Goal: Task Accomplishment & Management: Manage account settings

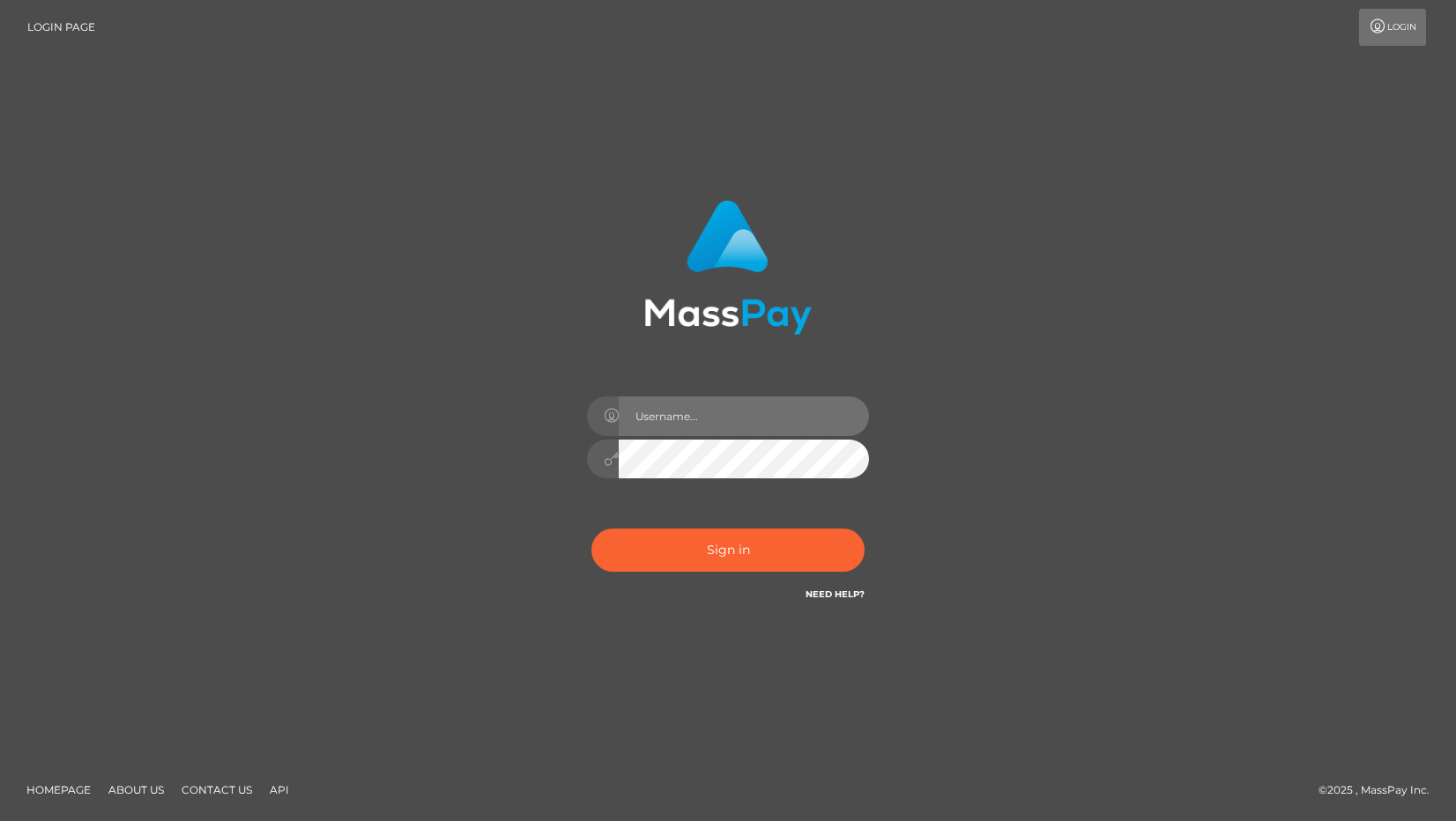
click at [730, 414] on input "text" at bounding box center [743, 416] width 250 height 40
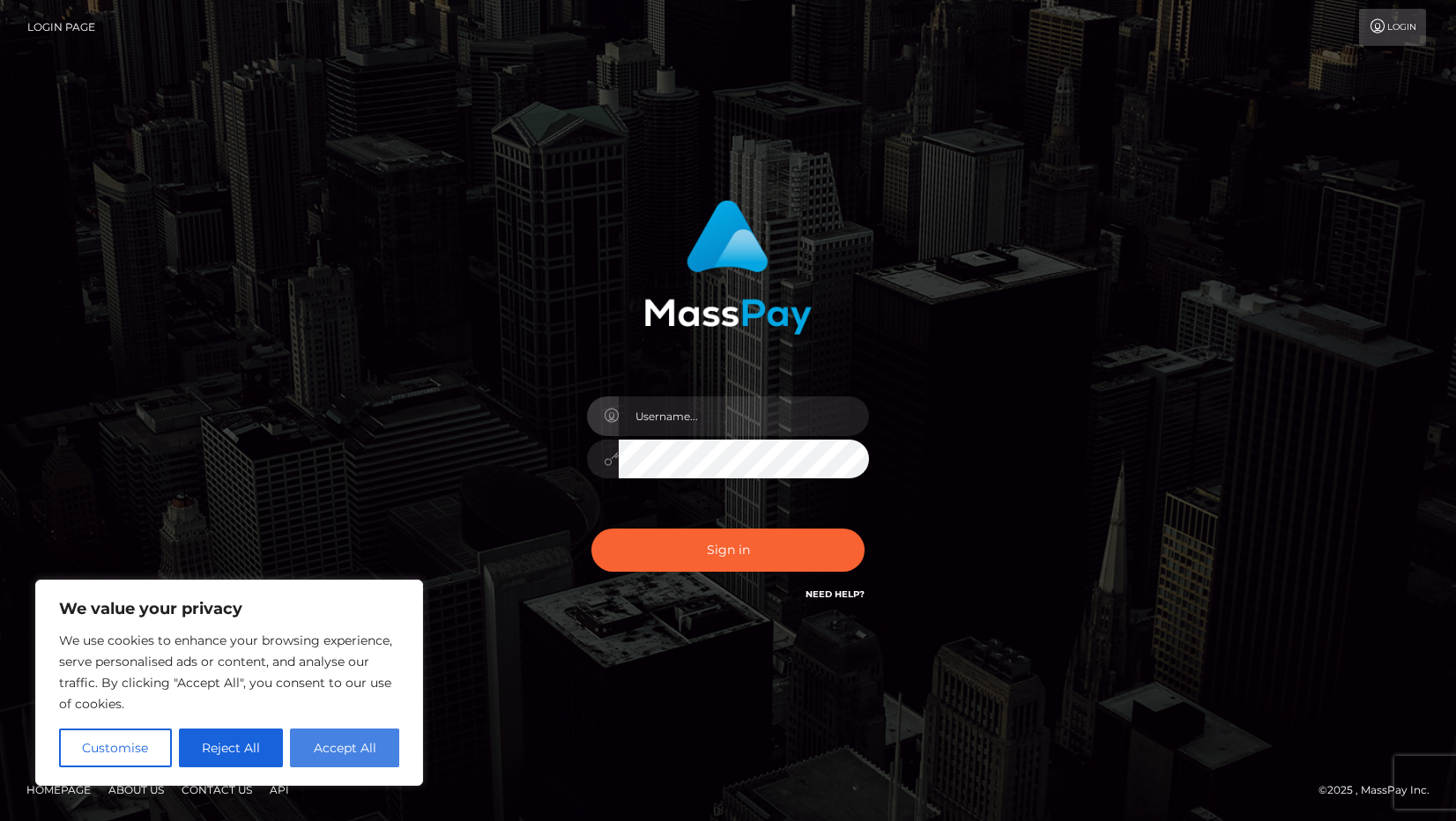
click at [364, 746] on button "Accept All" at bounding box center [345, 747] width 109 height 39
checkbox input "true"
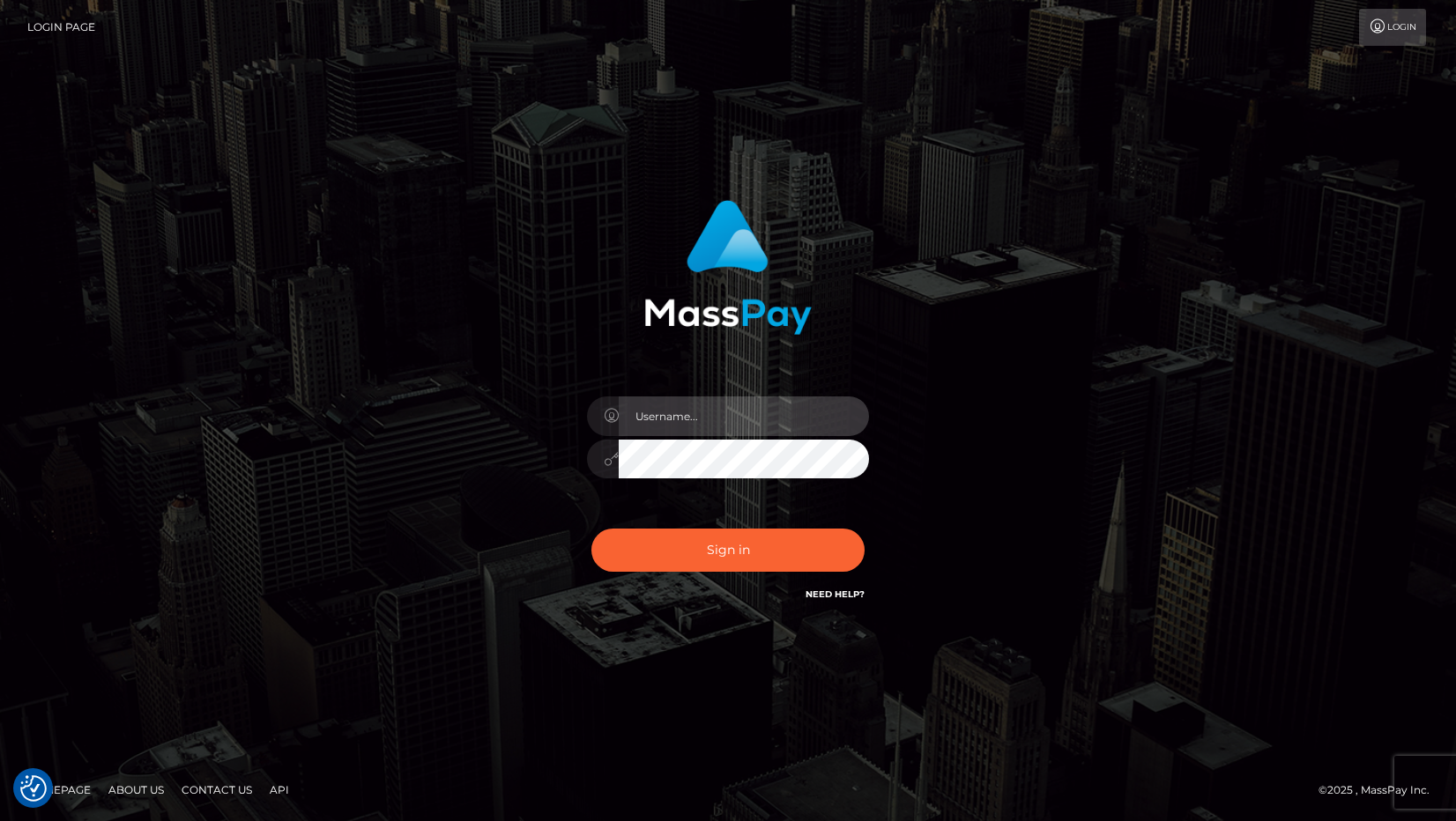
click at [673, 405] on input "text" at bounding box center [743, 416] width 250 height 40
type input "nicolebuening@gmail.com"
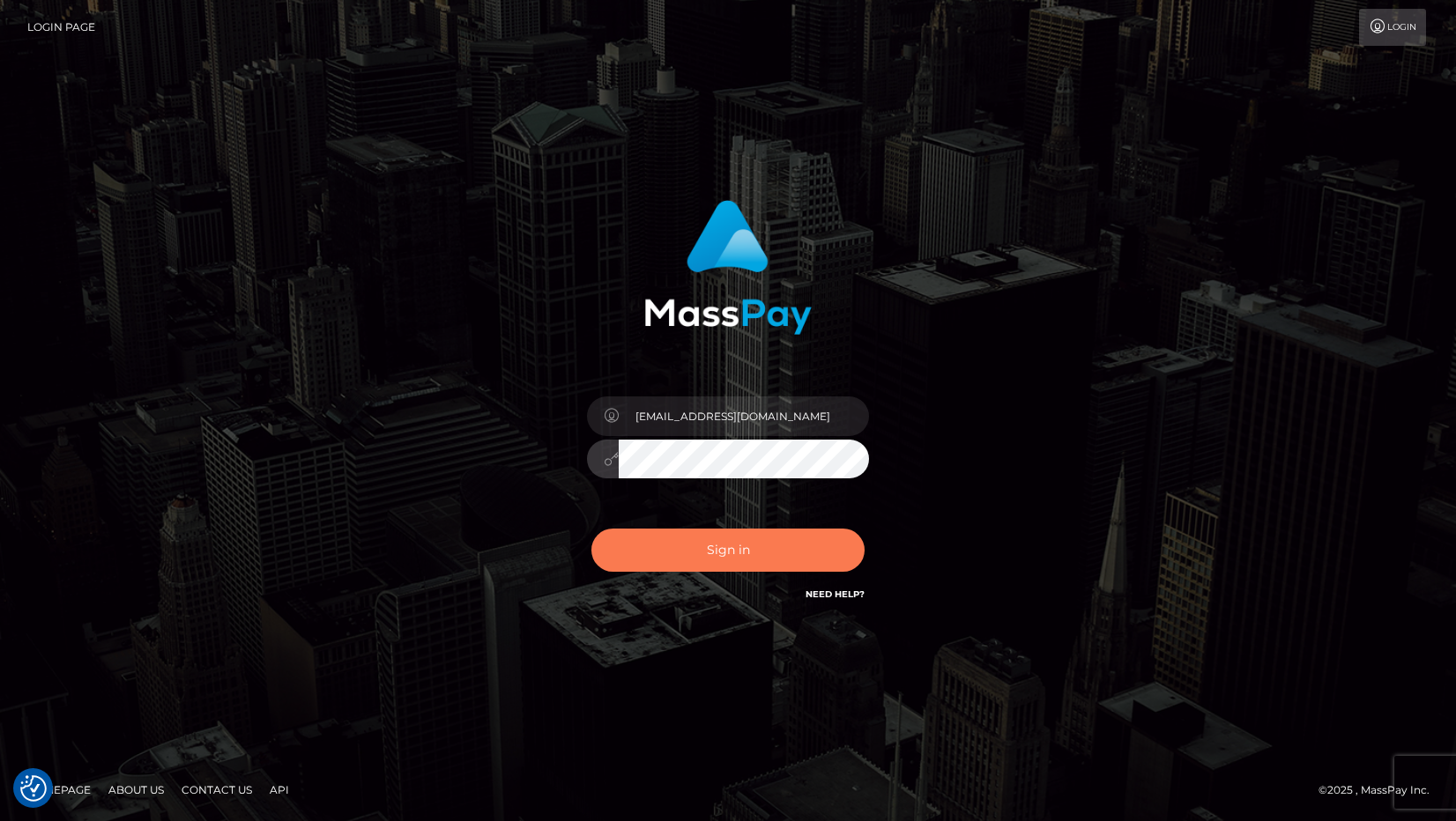
click at [684, 550] on button "Sign in" at bounding box center [728, 549] width 273 height 43
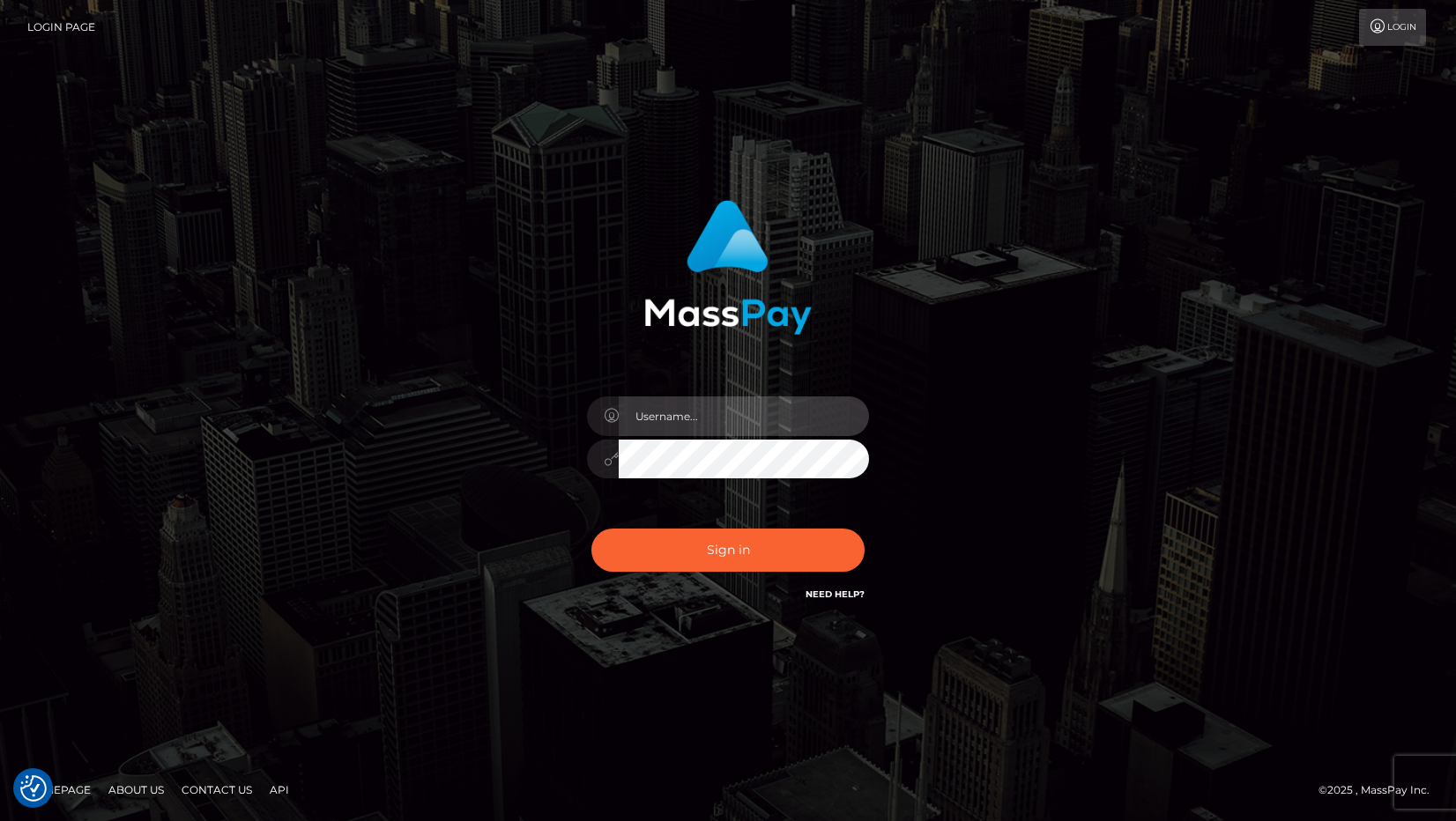
click at [755, 426] on input "text" at bounding box center [743, 416] width 250 height 40
type input "[EMAIL_ADDRESS][DOMAIN_NAME]"
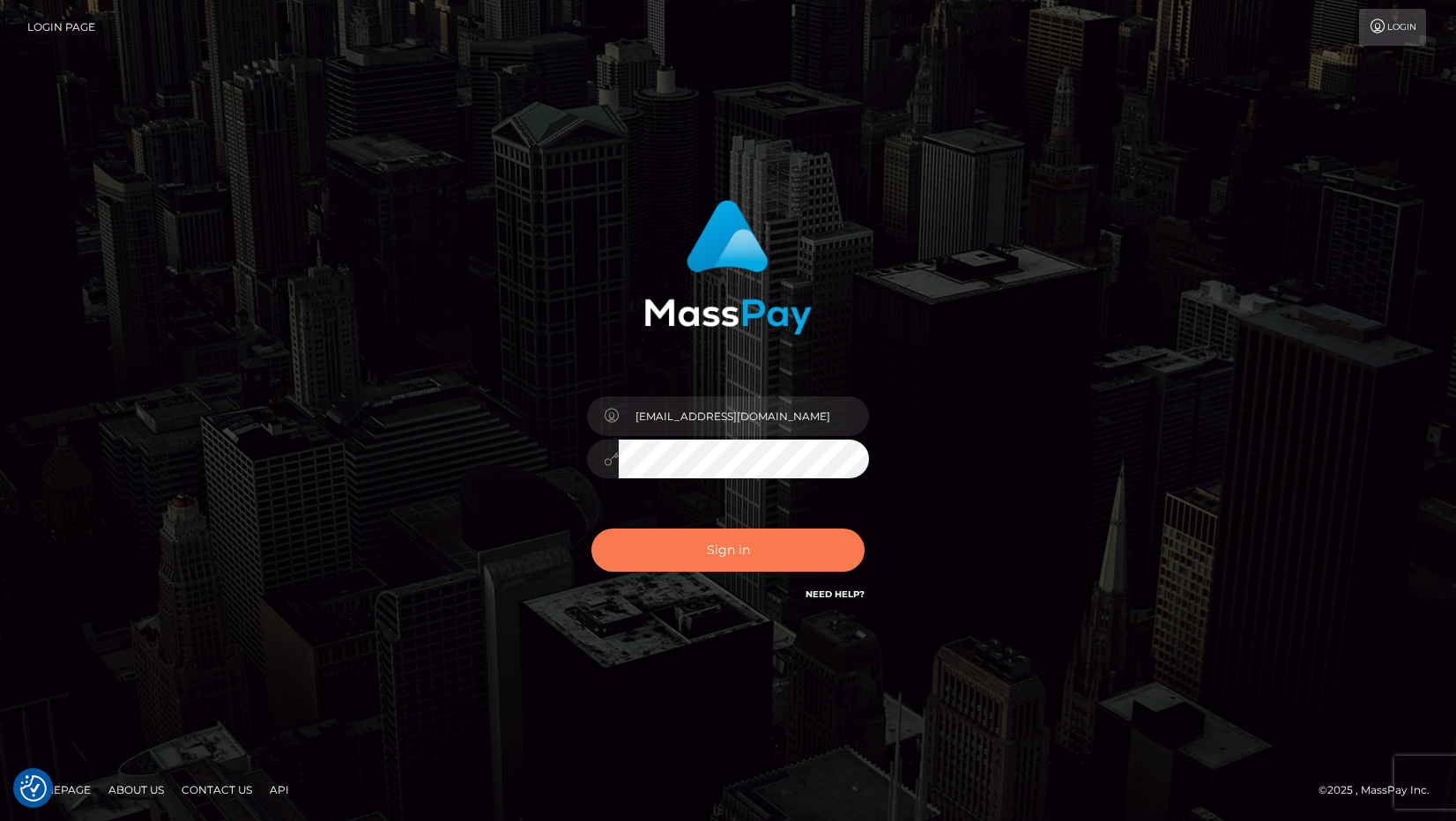
click at [722, 556] on button "Sign in" at bounding box center [728, 549] width 273 height 43
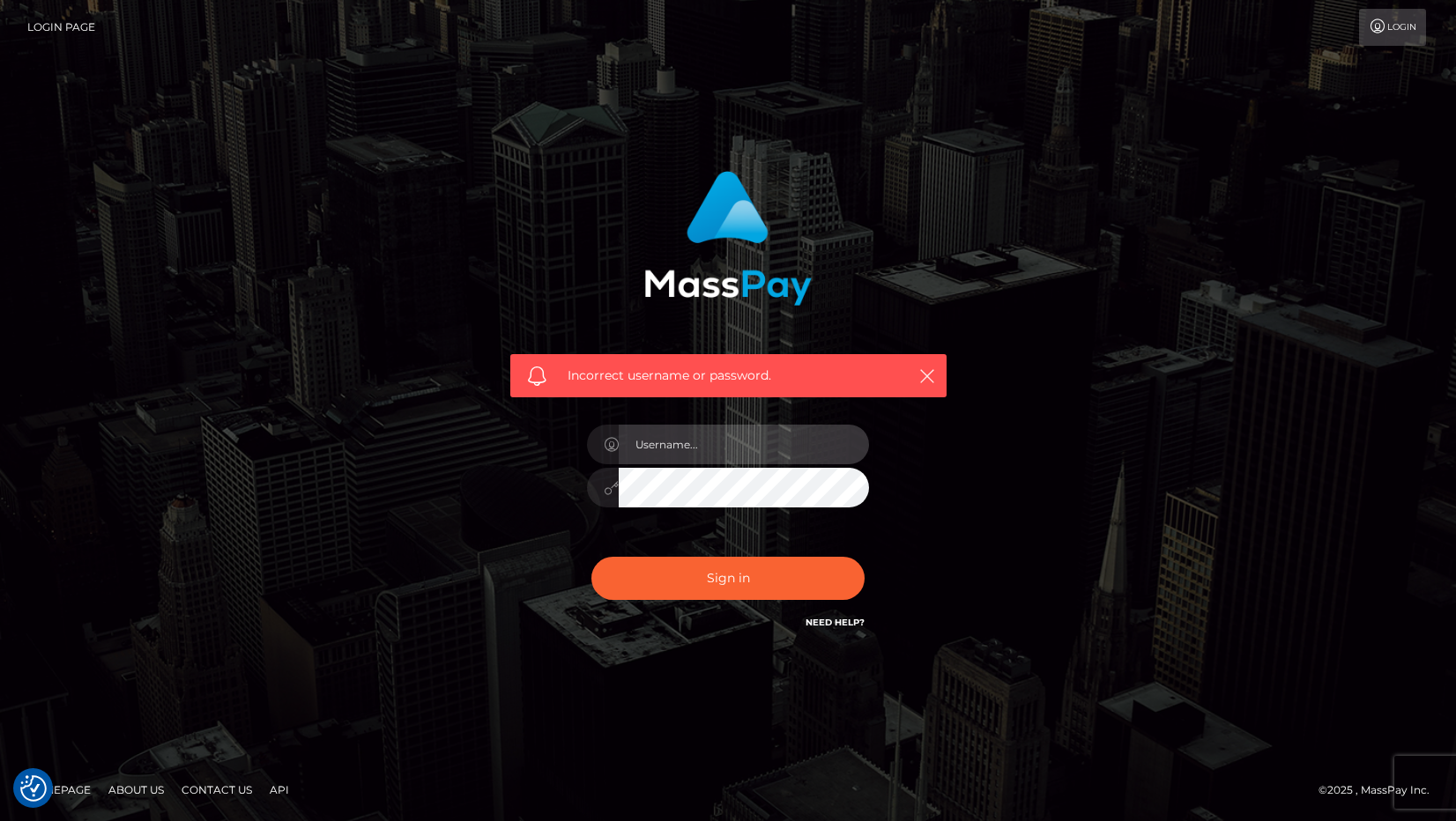
click at [713, 440] on input "text" at bounding box center [743, 445] width 250 height 40
type input "[EMAIL_ADDRESS][DOMAIN_NAME]"
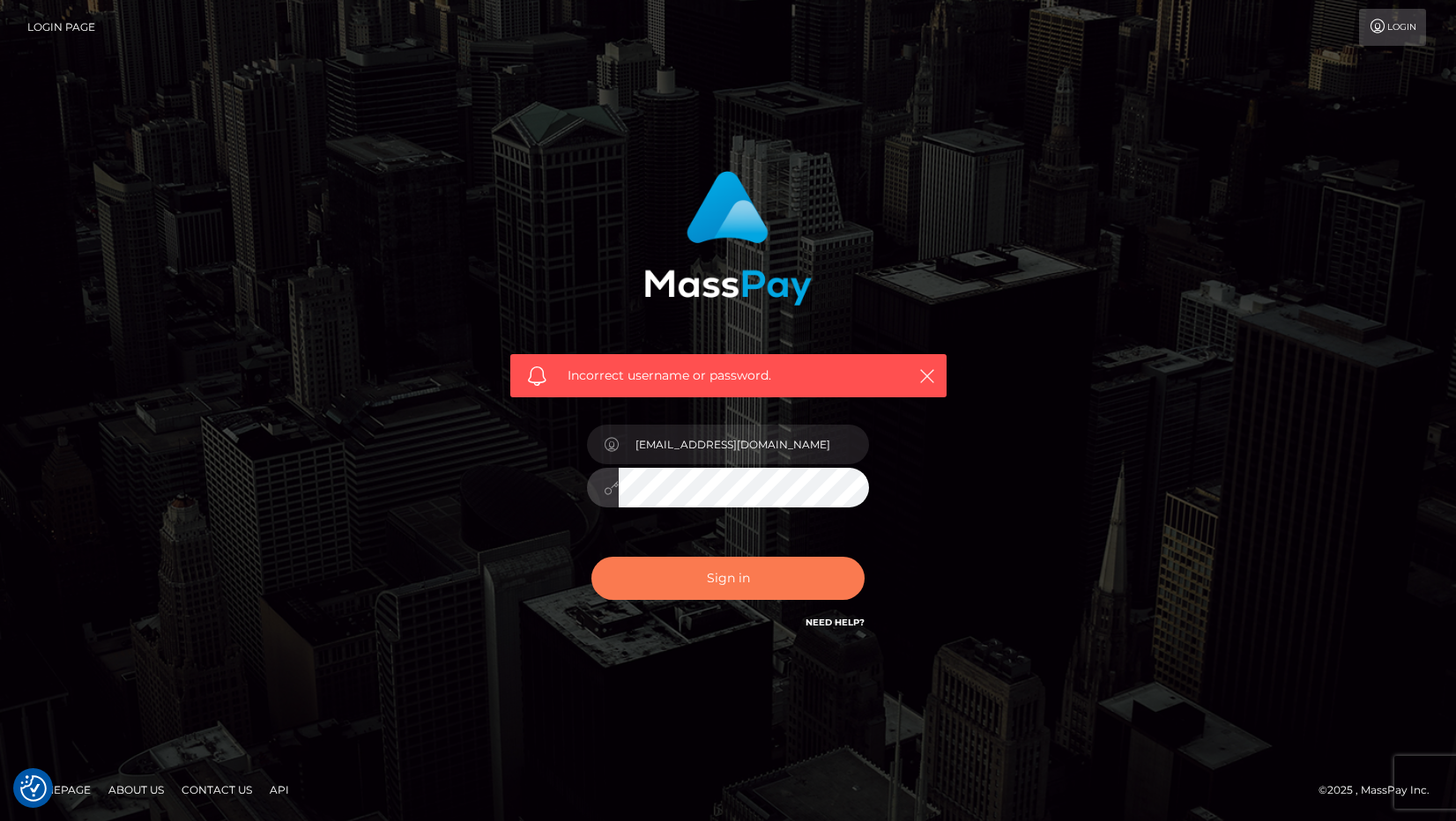
click at [723, 585] on button "Sign in" at bounding box center [728, 577] width 273 height 43
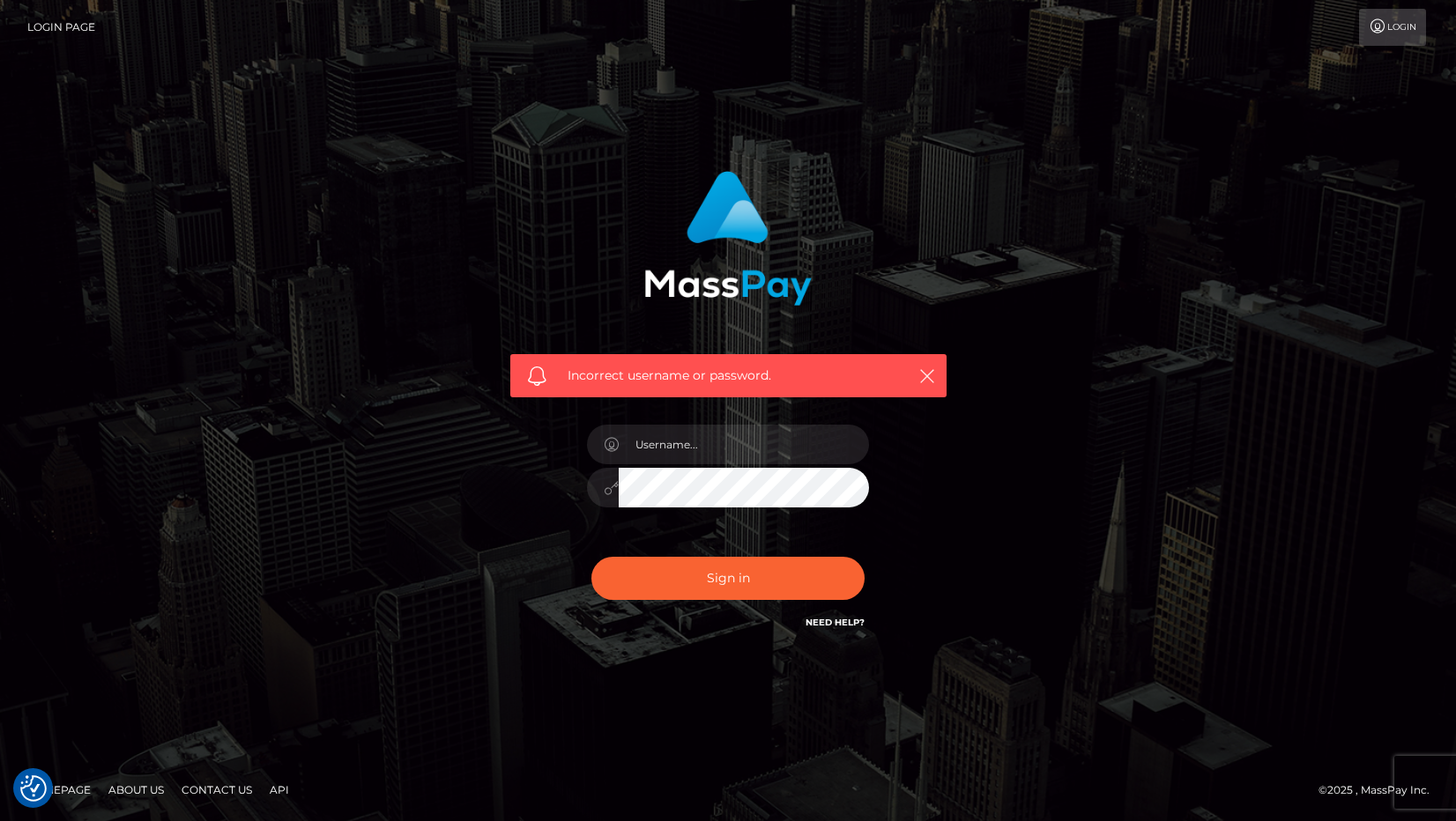
click at [224, 795] on link "Contact Us" at bounding box center [216, 790] width 85 height 27
click at [768, 447] on input "text" at bounding box center [743, 445] width 250 height 40
type input "[EMAIL_ADDRESS][DOMAIN_NAME]"
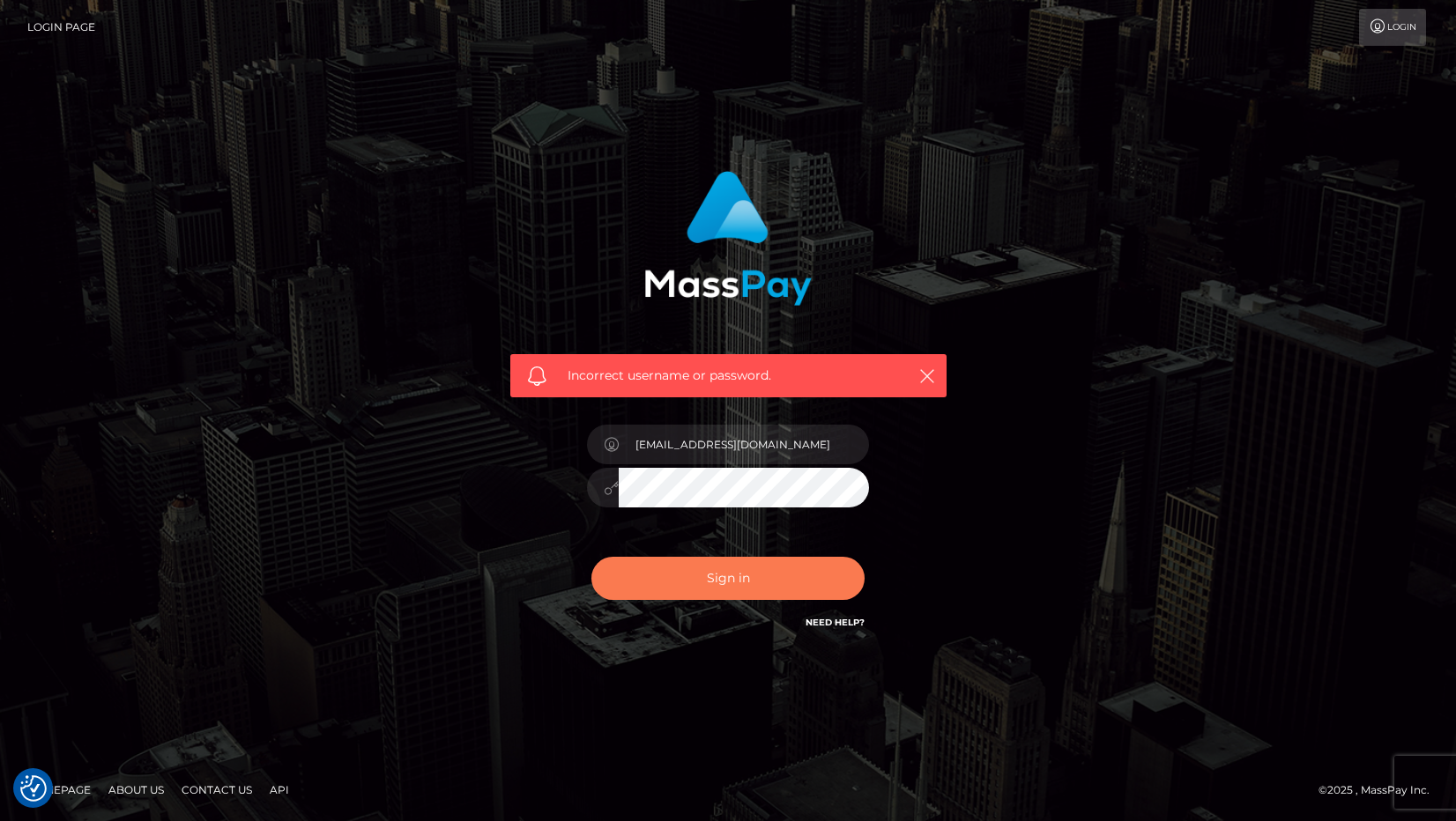
click at [734, 576] on button "Sign in" at bounding box center [728, 577] width 273 height 43
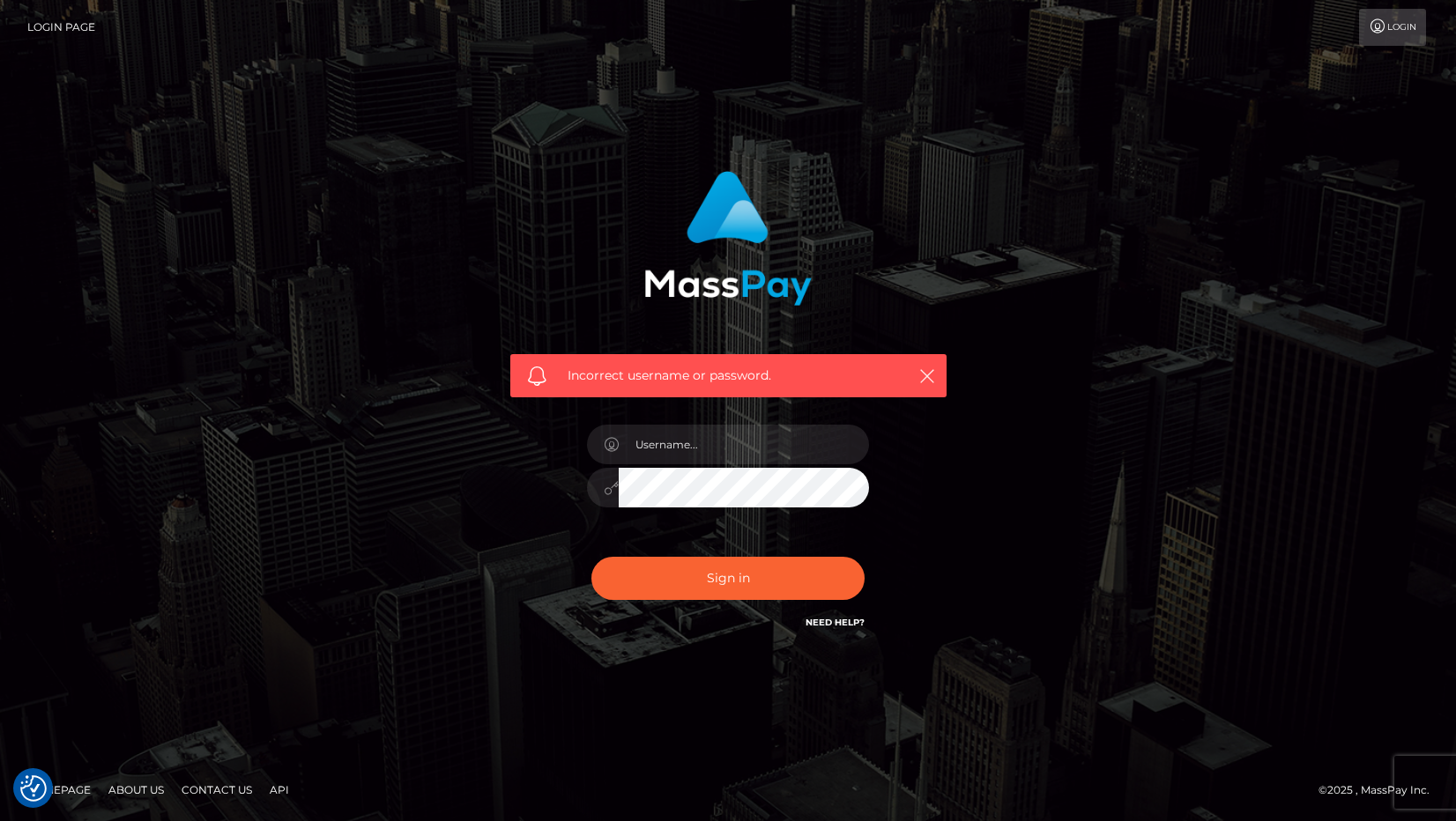
click at [1392, 32] on link "Login" at bounding box center [1392, 27] width 67 height 37
